Goal: Task Accomplishment & Management: Manage account settings

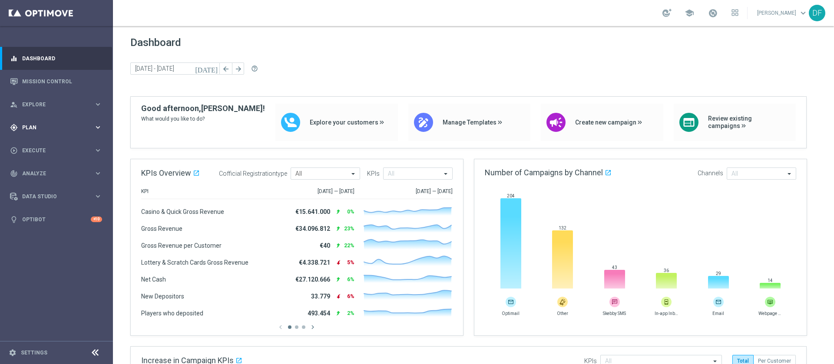
click at [28, 126] on span "Plan" at bounding box center [58, 127] width 72 height 5
click at [36, 142] on link "Target Groups" at bounding box center [57, 145] width 68 height 7
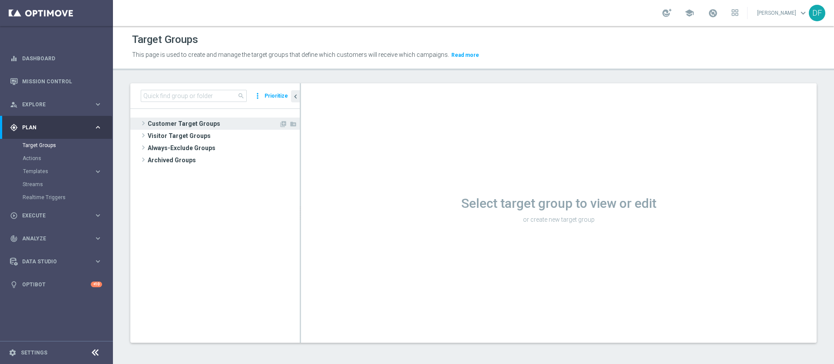
click at [194, 123] on span "Customer Target Groups" at bounding box center [213, 124] width 131 height 12
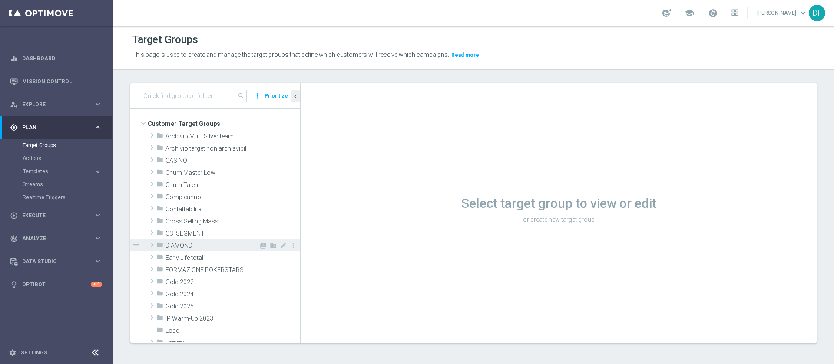
click at [191, 242] on span "DIAMOND" at bounding box center [211, 245] width 93 height 7
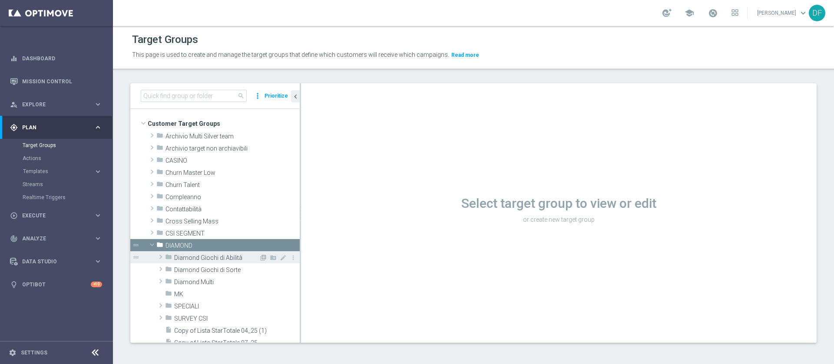
click at [195, 262] on div "folder Diamond Giochi di Abilità" at bounding box center [212, 257] width 94 height 12
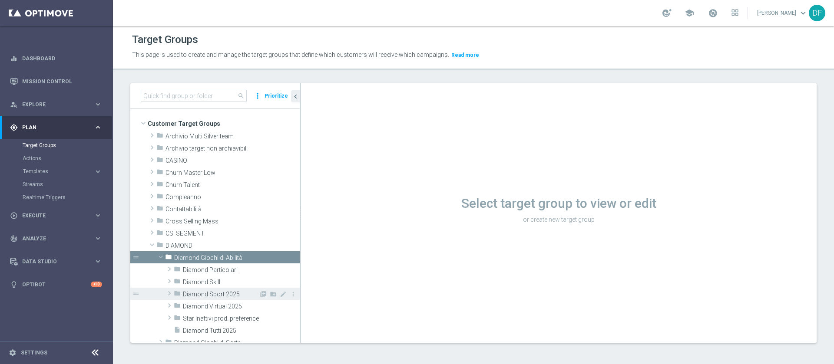
click at [215, 295] on span "Diamond Sport 2025" at bounding box center [221, 294] width 76 height 7
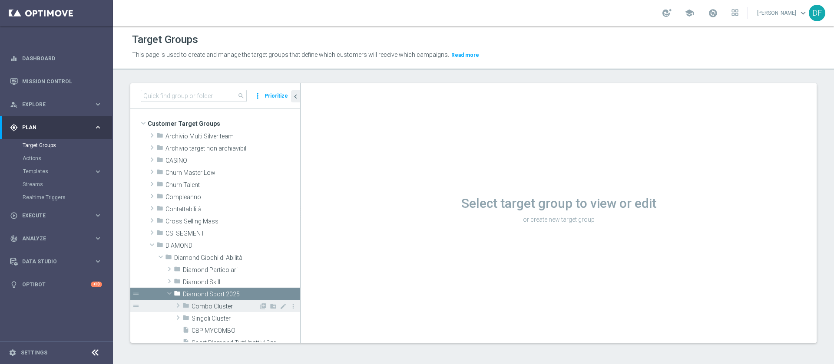
click at [215, 311] on div "folder Combo Cluster" at bounding box center [220, 306] width 76 height 12
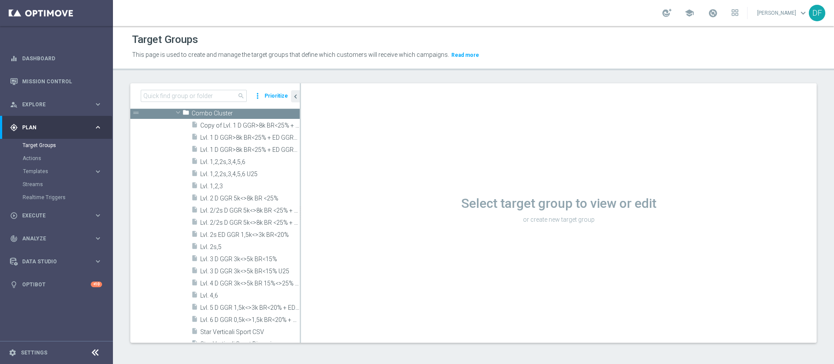
scroll to position [214, 0]
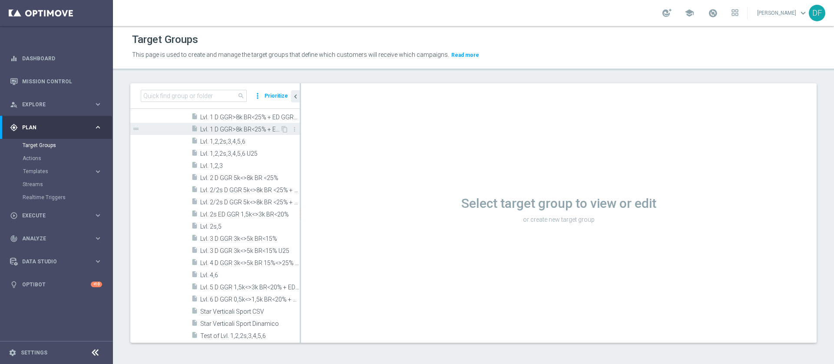
click at [264, 132] on span "Lvl. 1 D GGR>8k BR<25% + ED GGR>3k BR<20% U25" at bounding box center [240, 129] width 80 height 7
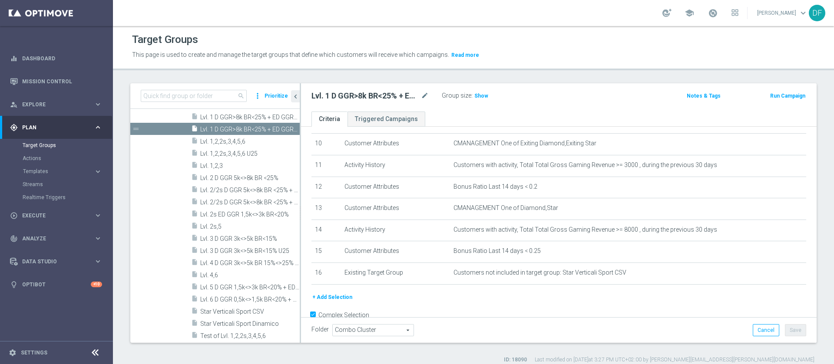
scroll to position [241, 0]
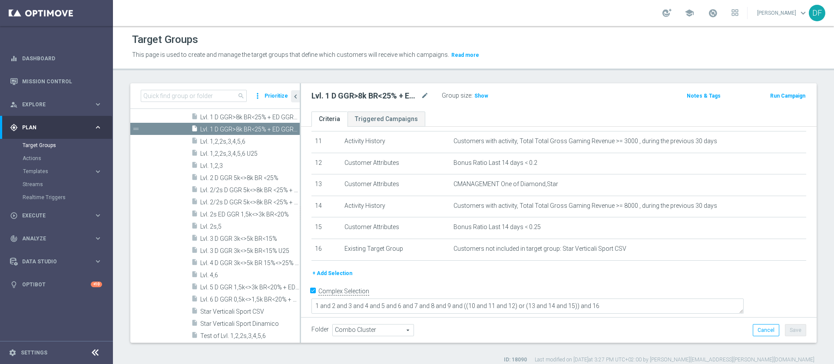
click at [326, 278] on button "+ Add Selection" at bounding box center [332, 274] width 42 height 10
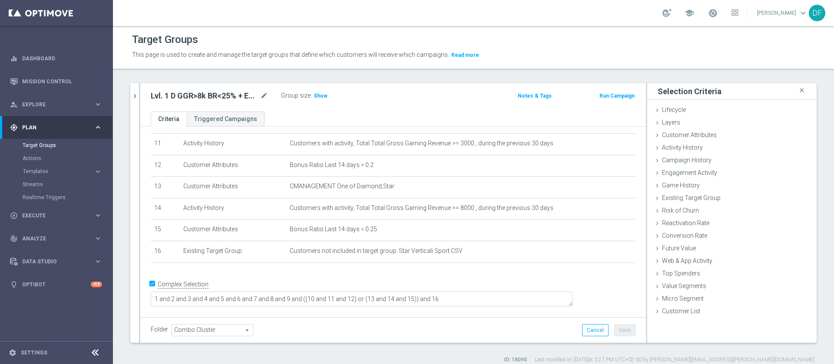
scroll to position [232, 0]
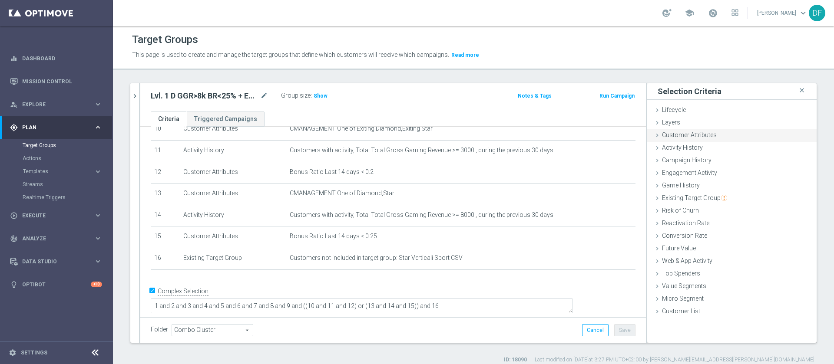
click at [691, 135] on span "Customer Attributes" at bounding box center [689, 135] width 55 height 7
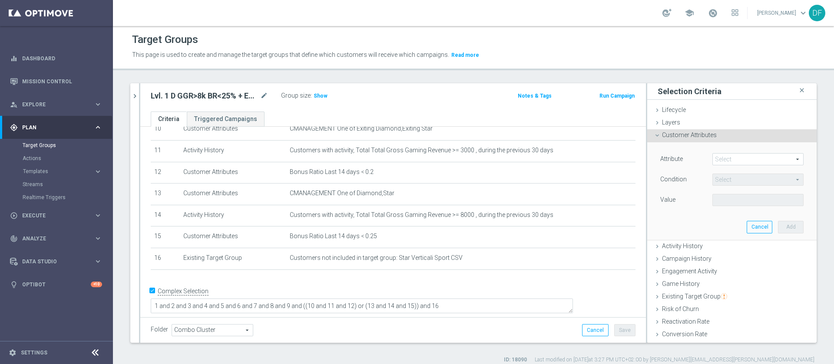
click at [713, 159] on span at bounding box center [758, 159] width 90 height 11
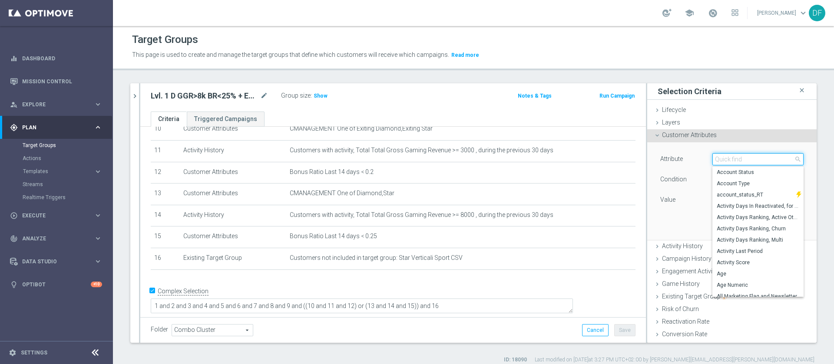
click at [712, 159] on input "search" at bounding box center [757, 159] width 91 height 12
type input "fl"
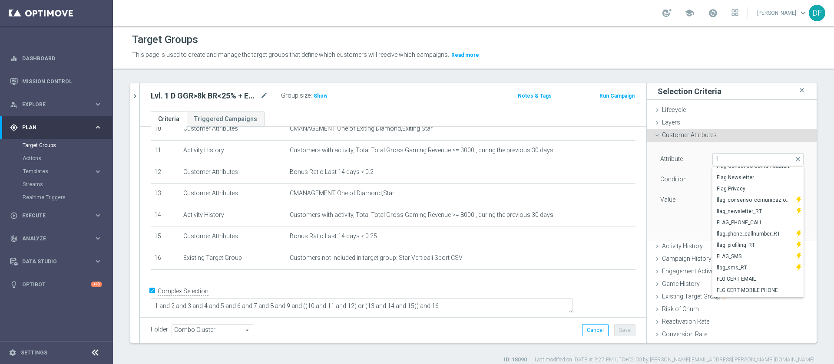
click at [584, 24] on div "school [PERSON_NAME] keyboard_arrow_down DF" at bounding box center [473, 13] width 721 height 26
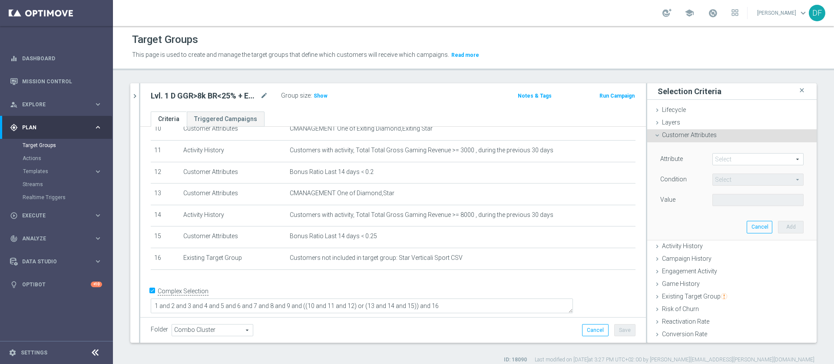
scroll to position [0, 0]
